Goal: Task Accomplishment & Management: Manage account settings

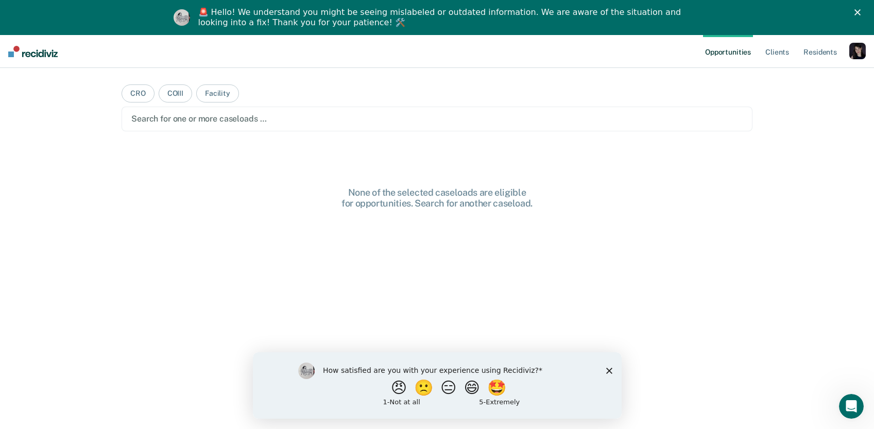
click at [861, 9] on icon "Close" at bounding box center [857, 12] width 6 height 6
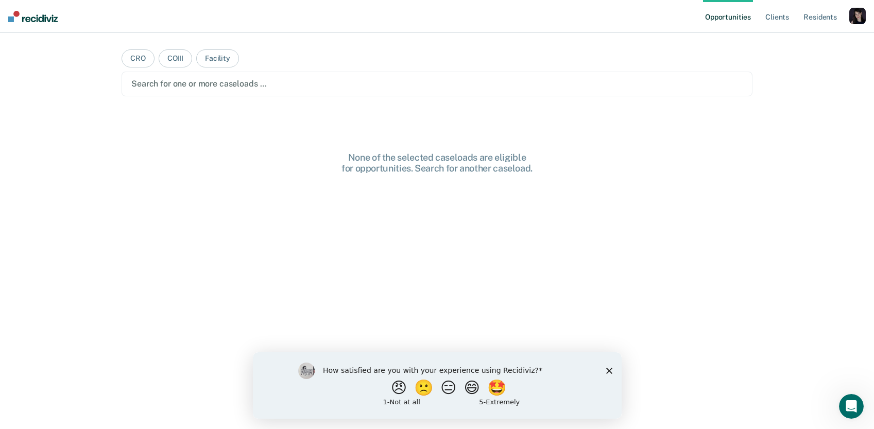
click at [864, 10] on div "button" at bounding box center [857, 16] width 16 height 16
click at [795, 38] on link "Profile" at bounding box center [816, 42] width 83 height 9
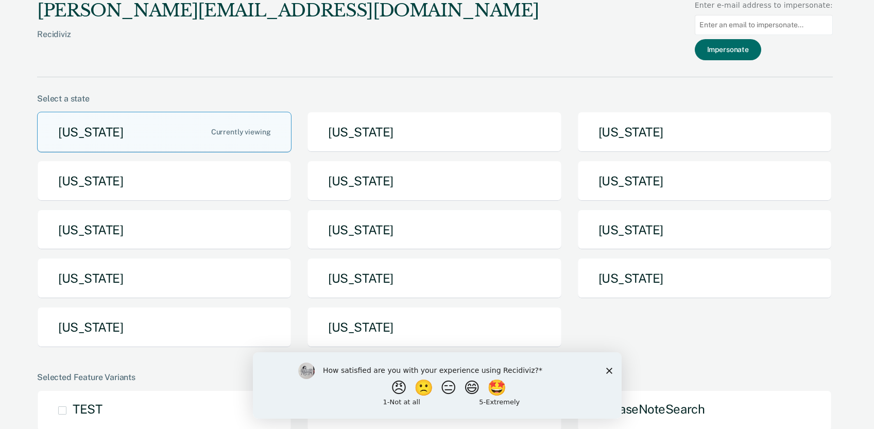
click at [610, 368] on polygon "Close survey" at bounding box center [609, 370] width 6 height 6
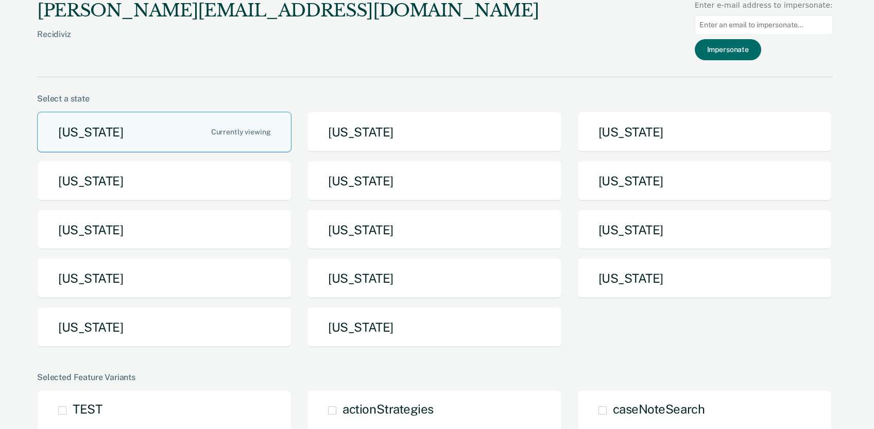
click at [817, 22] on input at bounding box center [764, 25] width 138 height 20
paste input "[PERSON_NAME][EMAIL_ADDRESS][PERSON_NAME][DOMAIN_NAME][US_STATE]"
type input "[PERSON_NAME][EMAIL_ADDRESS][PERSON_NAME][DOMAIN_NAME][US_STATE]"
click at [746, 48] on button "Impersonate" at bounding box center [728, 49] width 66 height 21
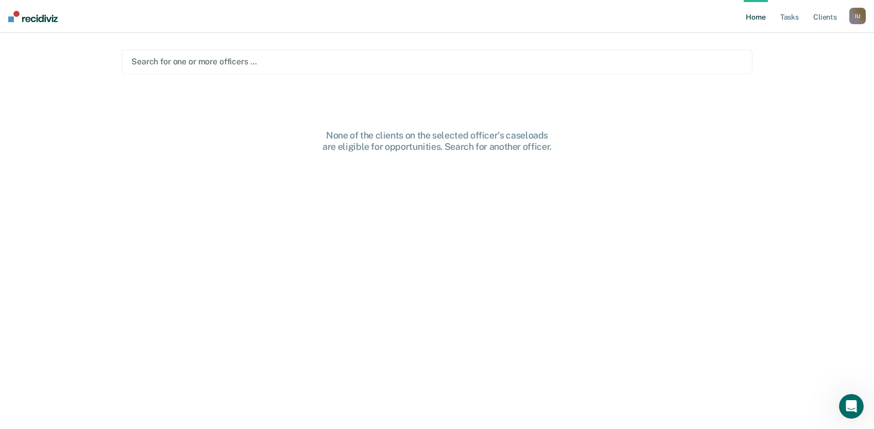
click at [261, 58] on div at bounding box center [436, 62] width 611 height 12
click at [260, 35] on main "Search for one or more officers … None of the clients on the selected officer's…" at bounding box center [437, 218] width 656 height 371
click at [248, 61] on div at bounding box center [436, 62] width 611 height 12
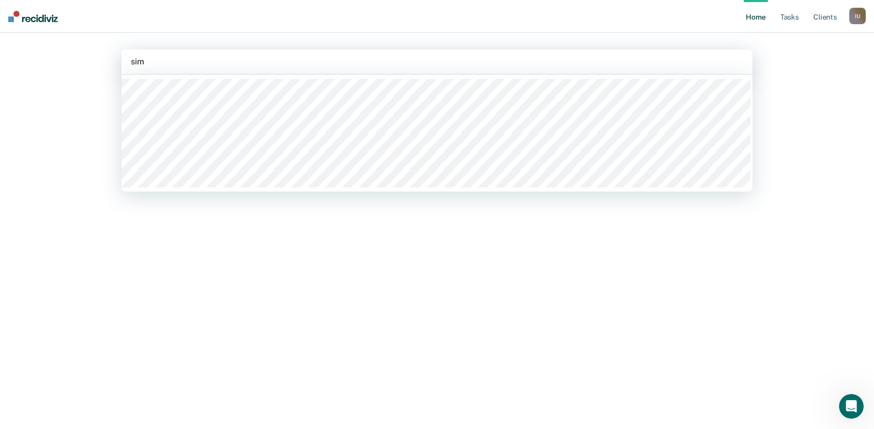
type input "[PERSON_NAME]"
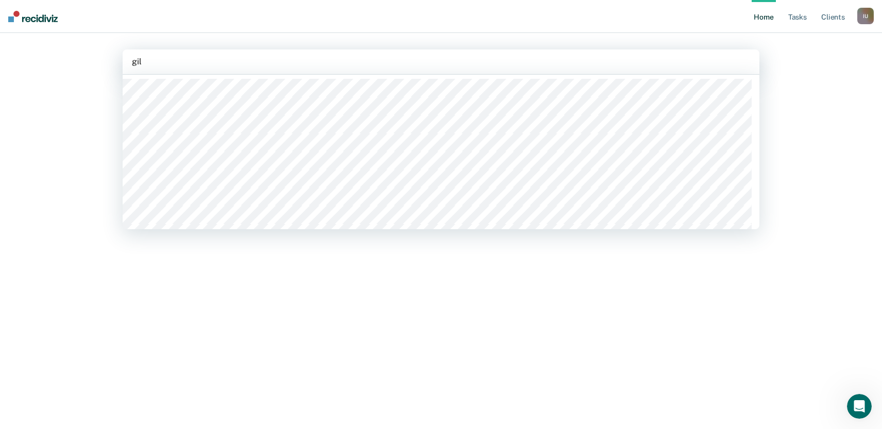
type input "[PERSON_NAME]"
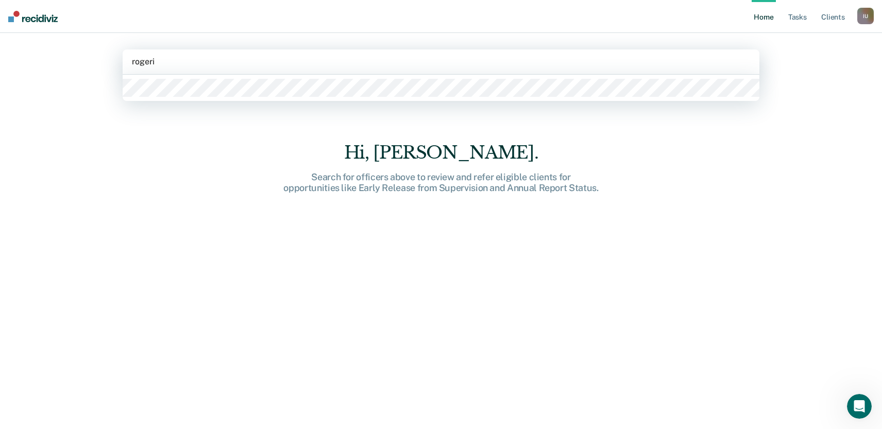
type input "rogeric"
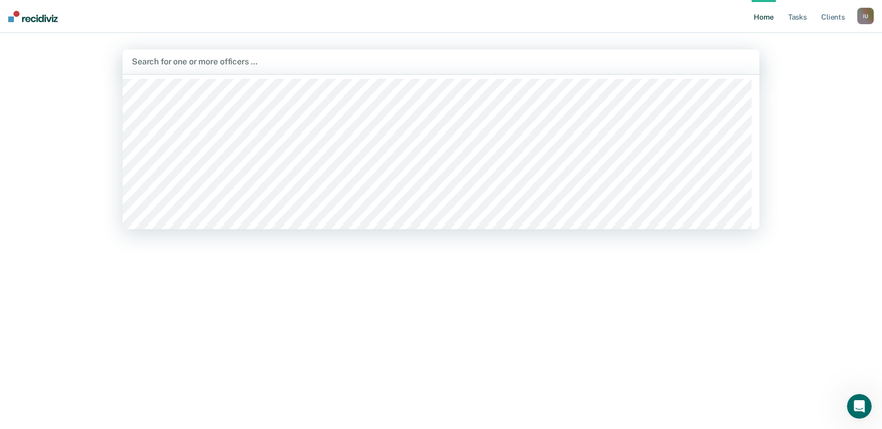
click at [869, 20] on div "I U" at bounding box center [865, 16] width 16 height 16
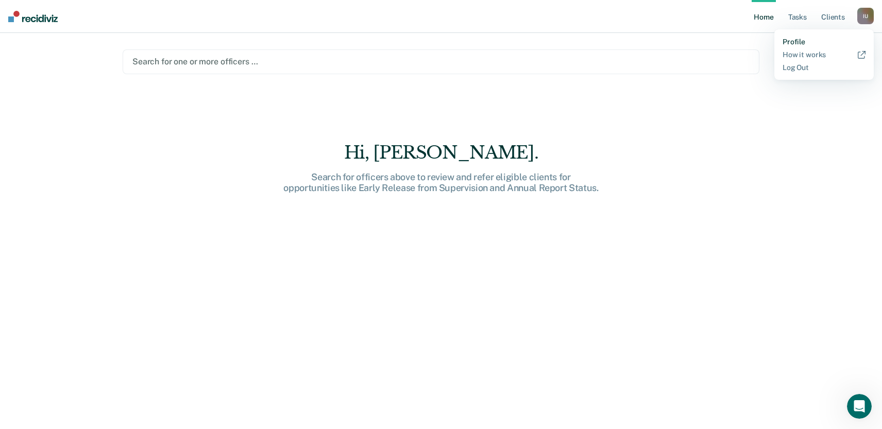
click at [802, 41] on link "Profile" at bounding box center [823, 42] width 83 height 9
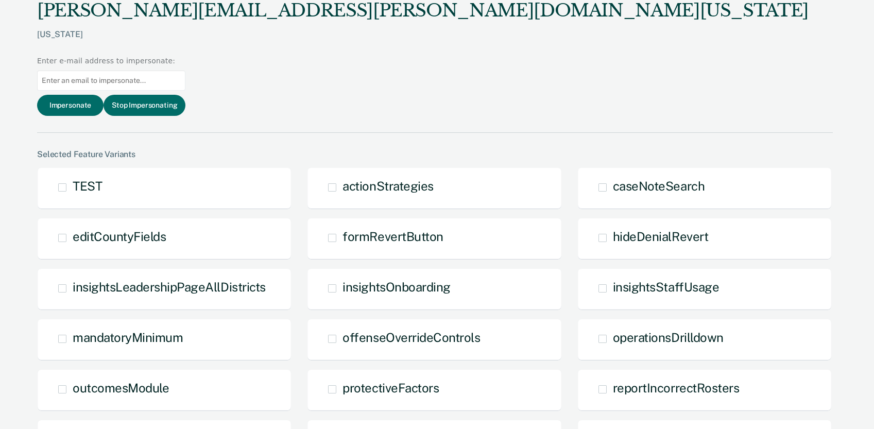
click at [185, 71] on input at bounding box center [111, 81] width 148 height 20
paste input "[PERSON_NAME][EMAIL_ADDRESS][PERSON_NAME][DOMAIN_NAME][US_STATE]"
click at [185, 71] on input "[PERSON_NAME][EMAIL_ADDRESS][PERSON_NAME][DOMAIN_NAME][US_STATE]" at bounding box center [111, 81] width 148 height 20
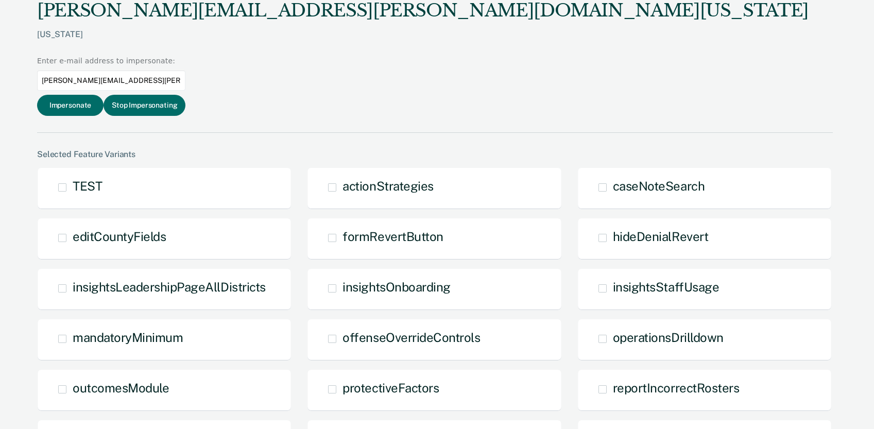
paste input "rogerick.[PERSON_NAME]"
type input "[PERSON_NAME][EMAIL_ADDRESS][PERSON_NAME][DOMAIN_NAME][US_STATE]"
click at [104, 95] on button "Impersonate" at bounding box center [70, 105] width 66 height 21
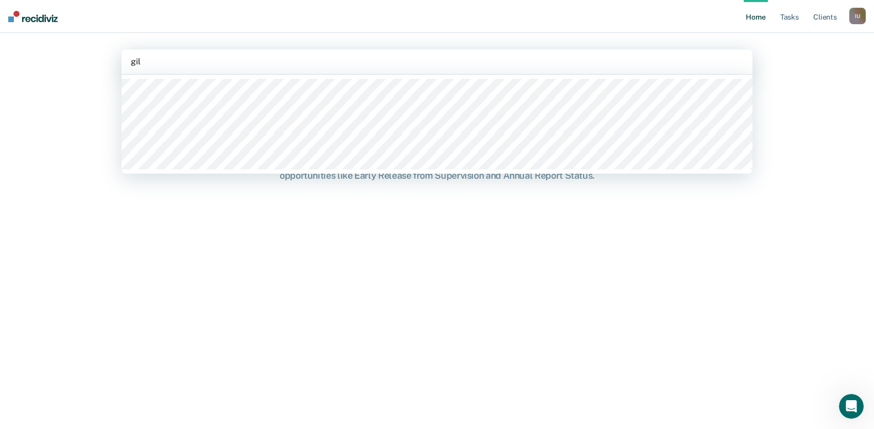
type input "[PERSON_NAME]"
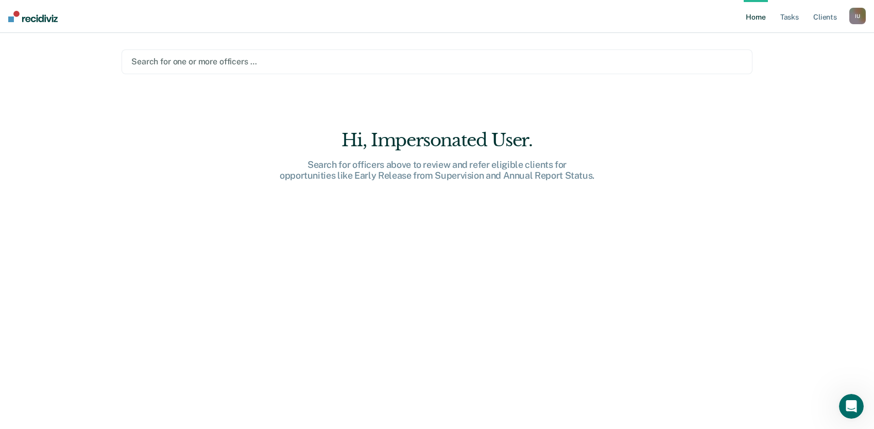
click at [842, 40] on div "Home Tasks Client s Impersonated User I U Profile How it works Log Out Search f…" at bounding box center [437, 214] width 874 height 429
click at [861, 15] on div "I U" at bounding box center [857, 16] width 16 height 16
click at [785, 38] on link "Profile" at bounding box center [816, 42] width 83 height 9
click at [323, 61] on div at bounding box center [436, 62] width 611 height 12
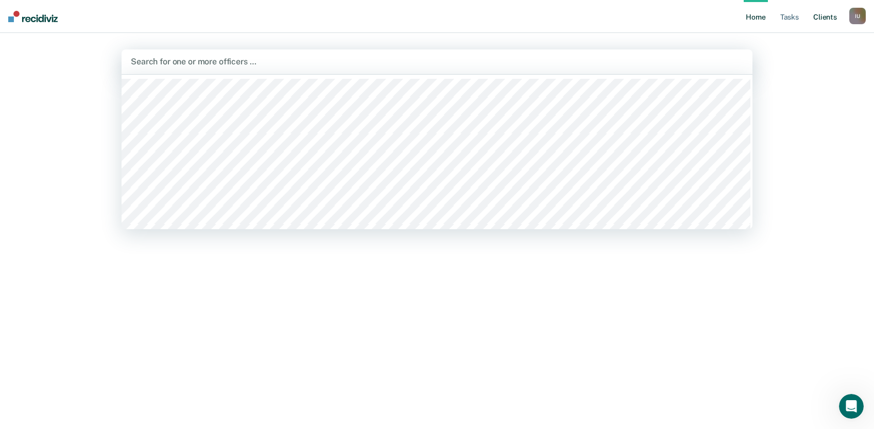
click at [823, 15] on link "Client s" at bounding box center [825, 16] width 28 height 33
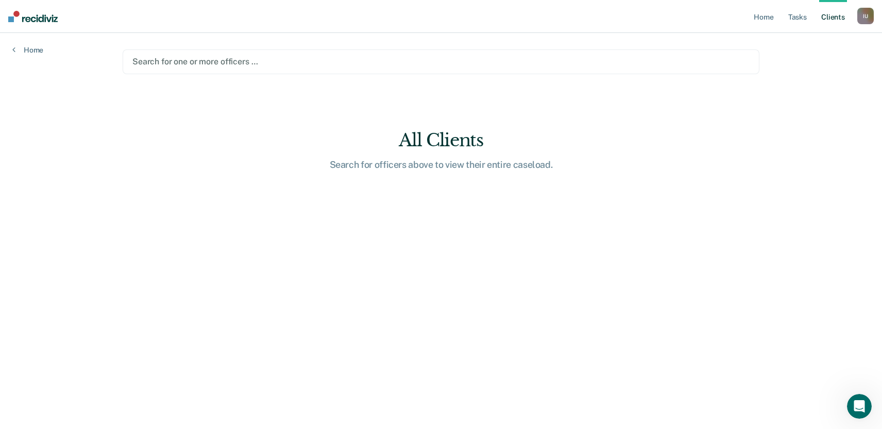
click at [301, 71] on div "Search for one or more officers …" at bounding box center [441, 61] width 636 height 25
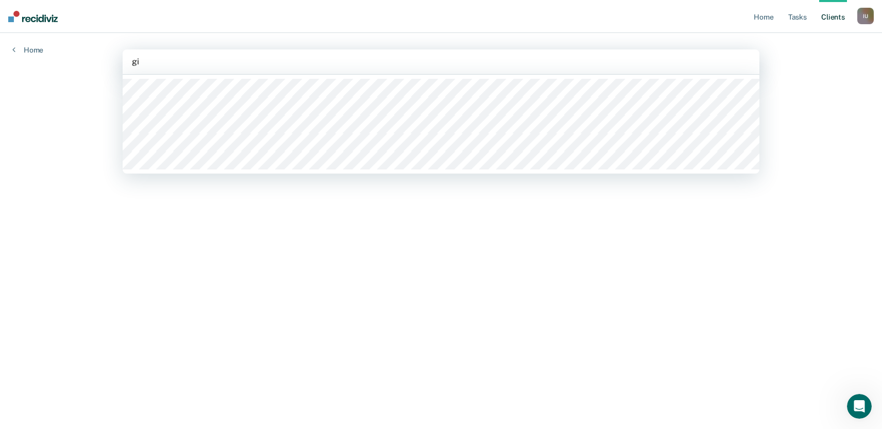
type input "g"
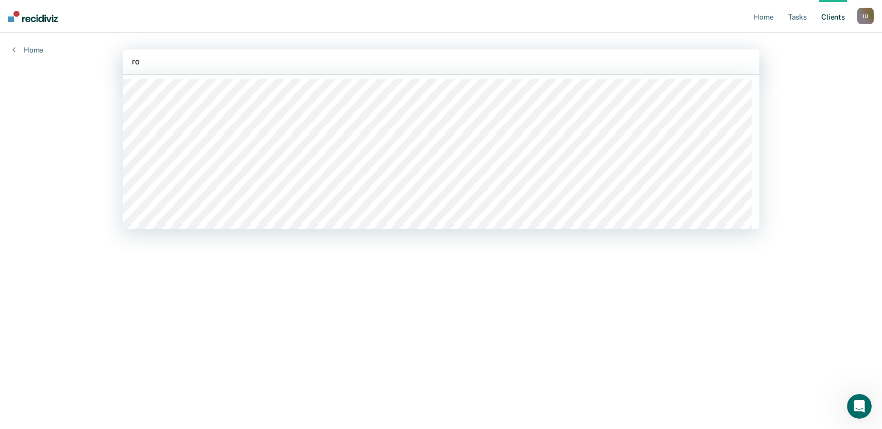
type input "r"
type input "[PERSON_NAME]"
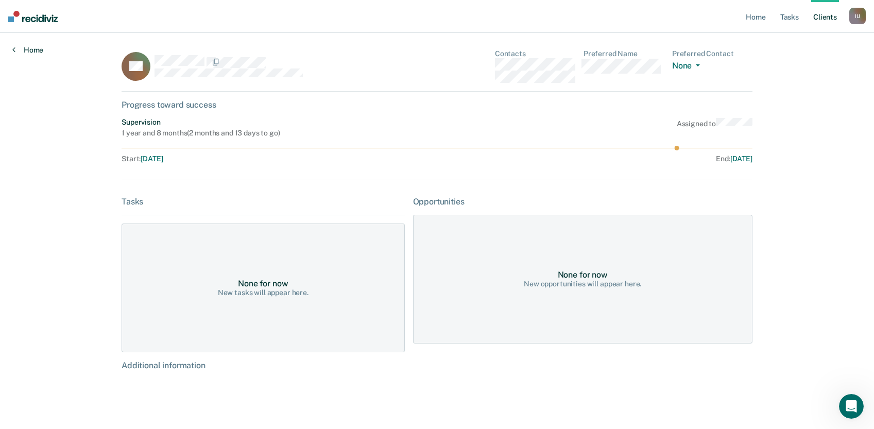
click at [33, 46] on link "Home" at bounding box center [27, 49] width 31 height 9
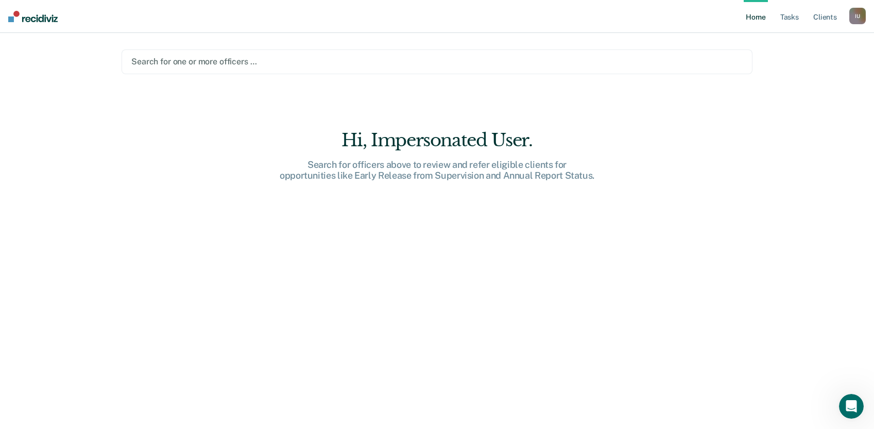
click at [436, 35] on main "Search for one or more officers … Hi, Impersonated User. Search for officers ab…" at bounding box center [437, 218] width 656 height 371
click at [849, 19] on div "I U" at bounding box center [857, 16] width 16 height 16
click at [788, 41] on link "Profile" at bounding box center [816, 42] width 83 height 9
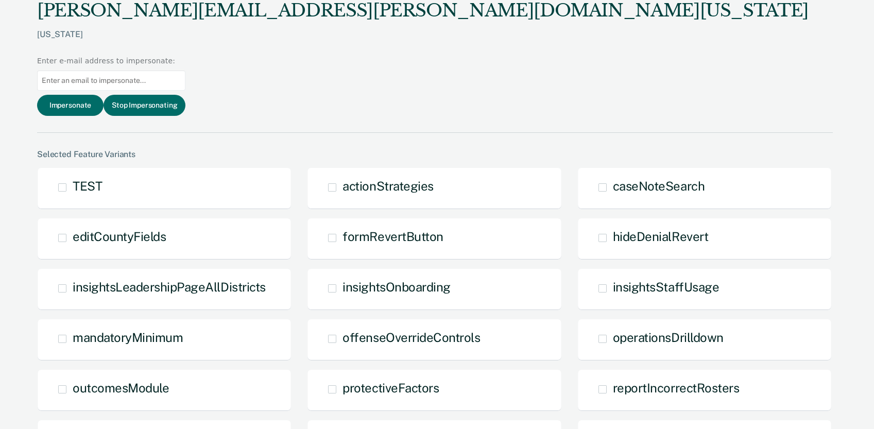
click at [67, 15] on div "[PERSON_NAME][EMAIL_ADDRESS][PERSON_NAME][DOMAIN_NAME][US_STATE]" at bounding box center [422, 10] width 771 height 21
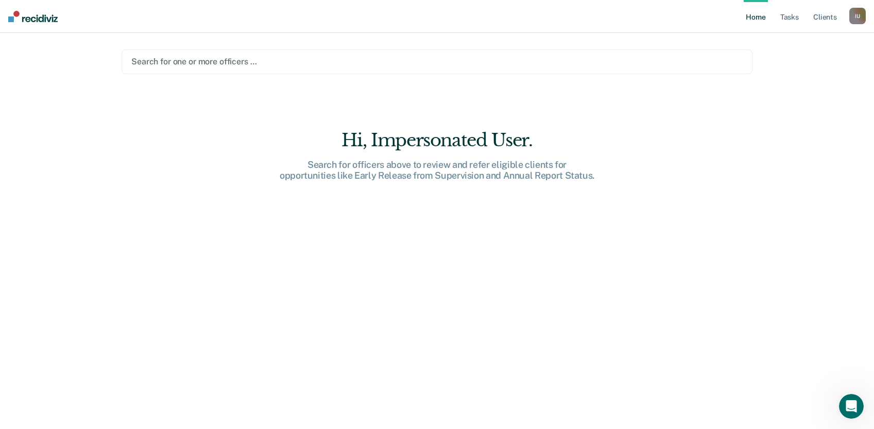
click at [268, 66] on div at bounding box center [436, 62] width 611 height 12
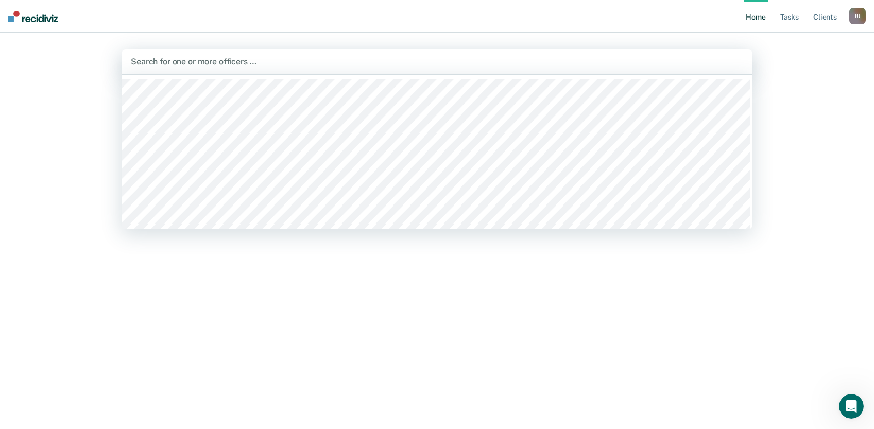
click at [242, 47] on main "[PERSON_NAME], 1 of 1132. 1132 results available. Use Up and Down to choose opt…" at bounding box center [437, 218] width 656 height 371
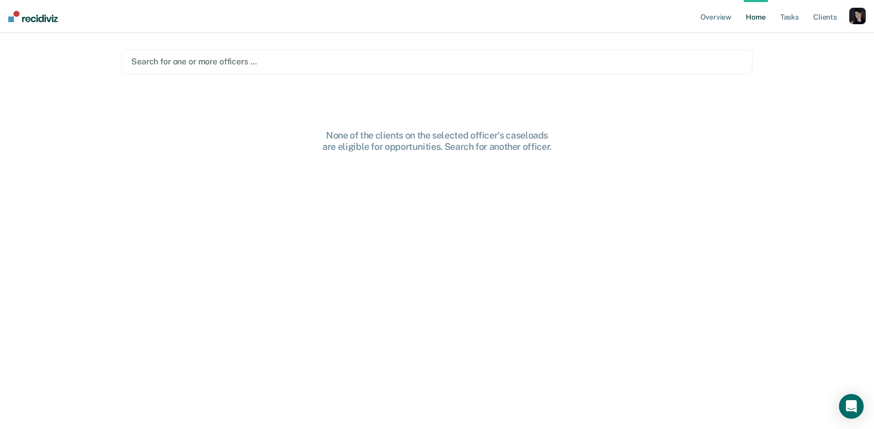
click at [861, 15] on div "button" at bounding box center [857, 16] width 16 height 16
click at [801, 42] on link "Profile" at bounding box center [816, 42] width 83 height 9
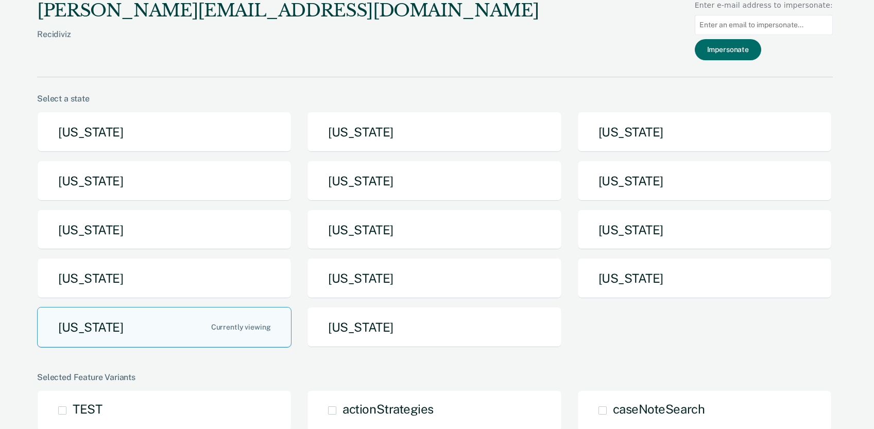
click at [739, 24] on input at bounding box center [764, 25] width 138 height 20
paste input "[PERSON_NAME][EMAIL_ADDRESS][PERSON_NAME][DOMAIN_NAME][US_STATE]"
type input "[PERSON_NAME][EMAIL_ADDRESS][PERSON_NAME][DOMAIN_NAME][US_STATE]"
click at [738, 50] on button "Impersonate" at bounding box center [728, 49] width 66 height 21
